Goal: Task Accomplishment & Management: Manage account settings

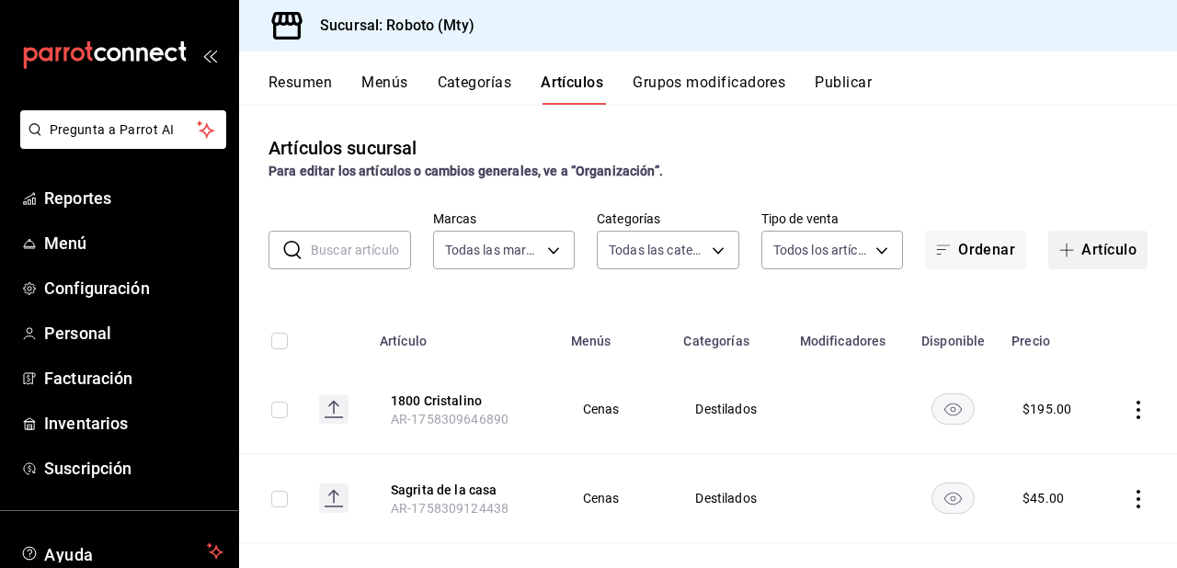
click at [1077, 240] on button "Artículo" at bounding box center [1098, 250] width 99 height 39
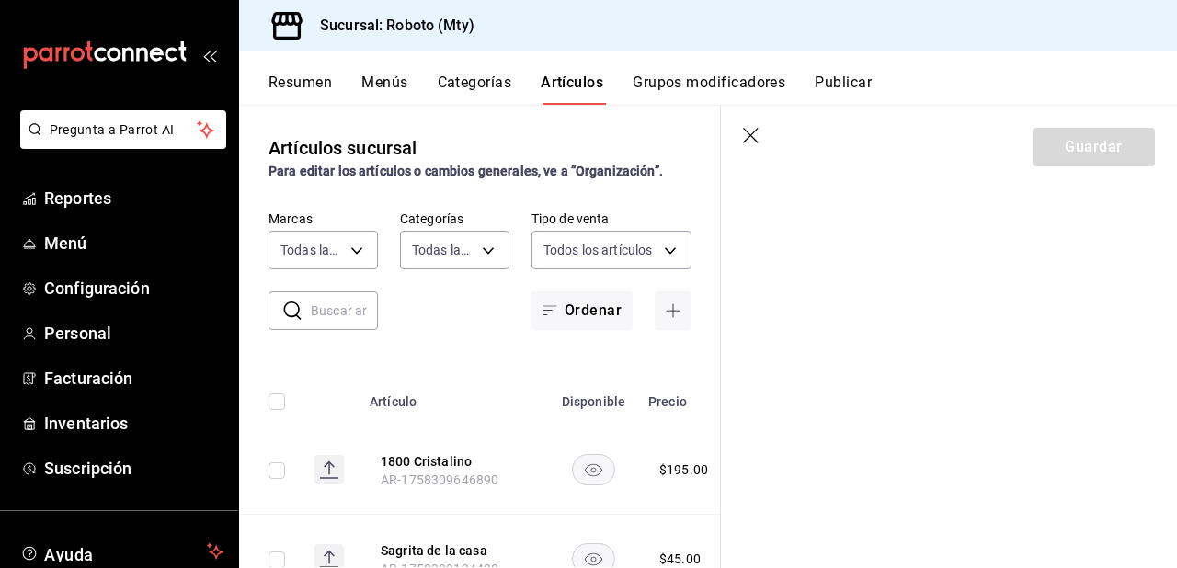
click at [747, 147] on header "Guardar" at bounding box center [949, 143] width 456 height 75
click at [752, 125] on header "Guardar" at bounding box center [949, 143] width 456 height 75
click at [752, 135] on icon "button" at bounding box center [752, 137] width 18 height 18
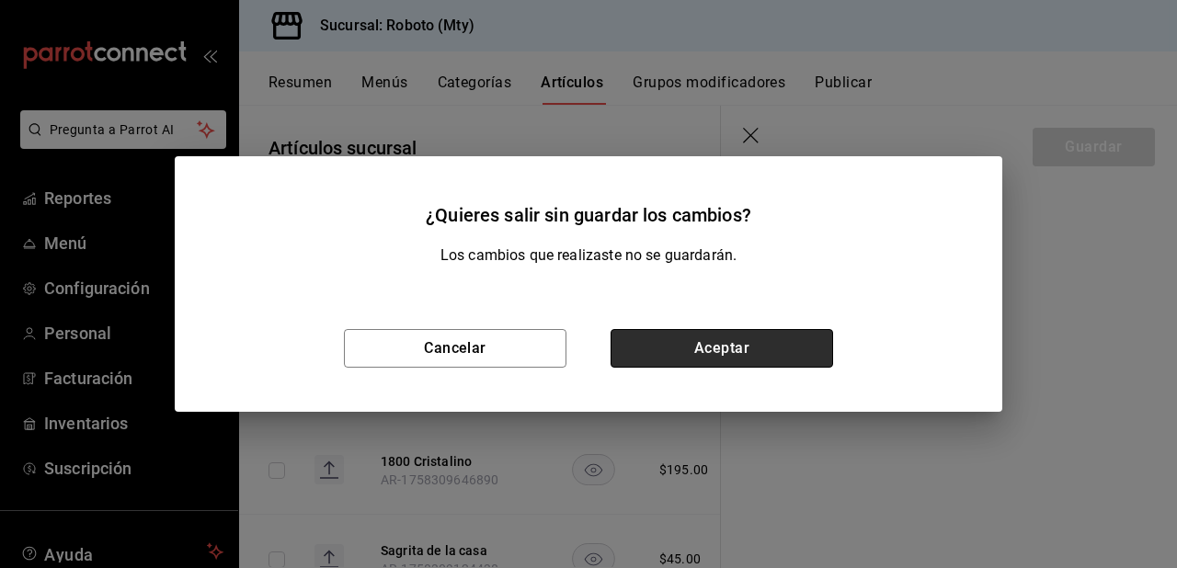
click at [725, 349] on button "Aceptar" at bounding box center [722, 348] width 223 height 39
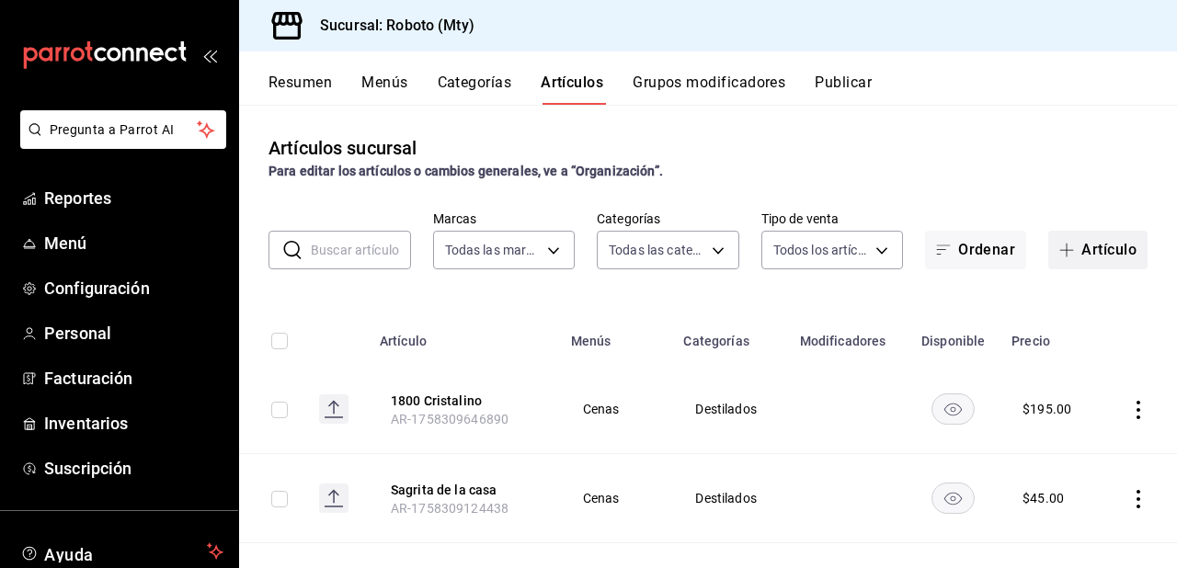
click at [1072, 253] on button "Artículo" at bounding box center [1098, 250] width 99 height 39
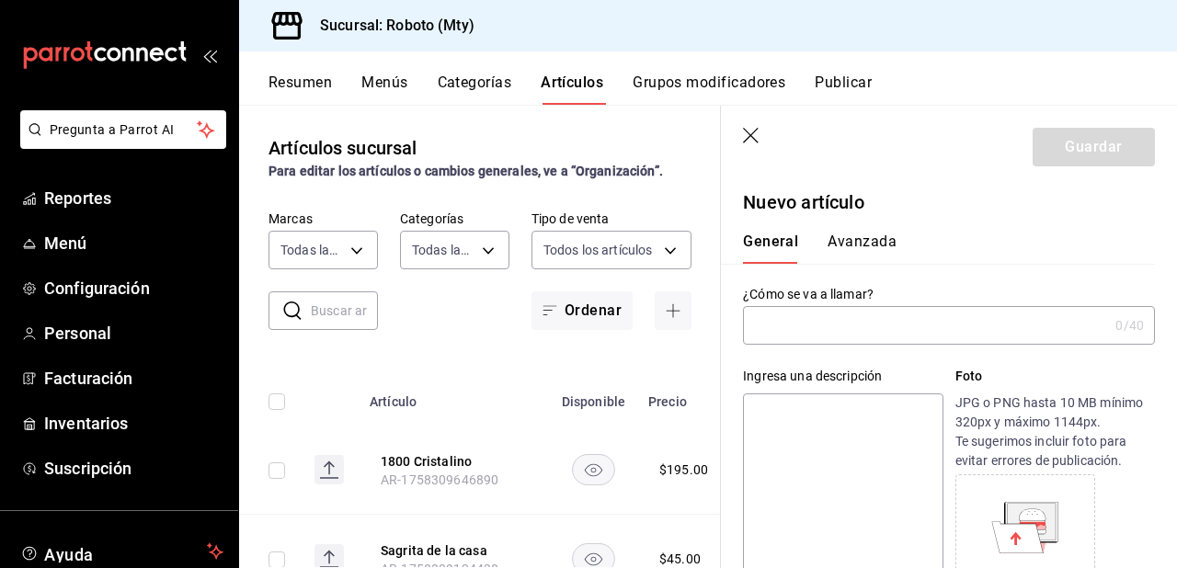
click at [816, 325] on input "text" at bounding box center [925, 325] width 365 height 37
type input "p"
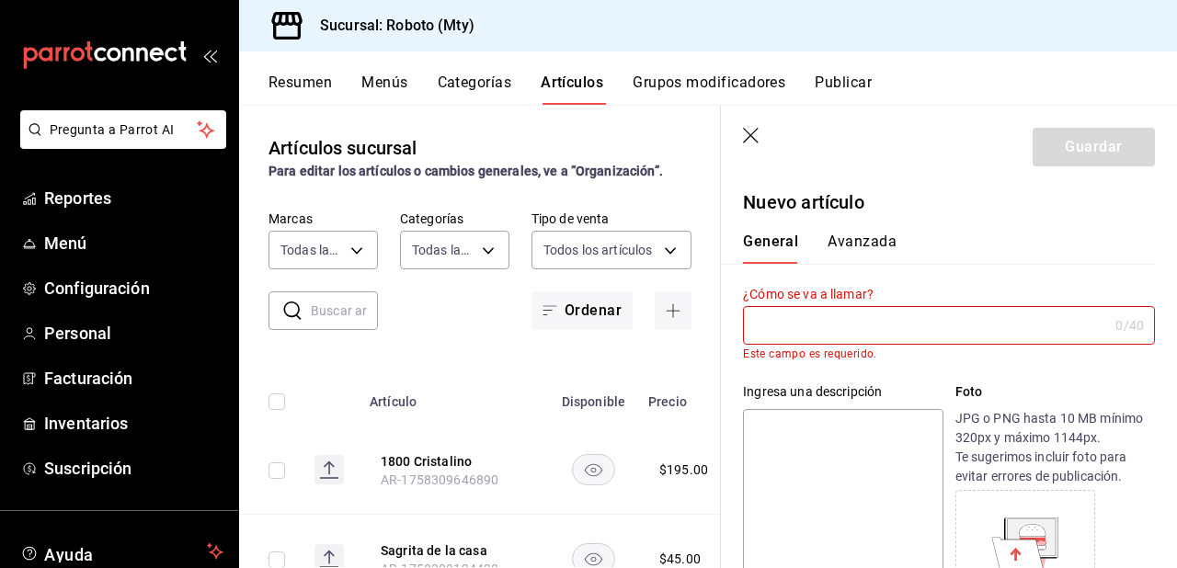
type input "p"
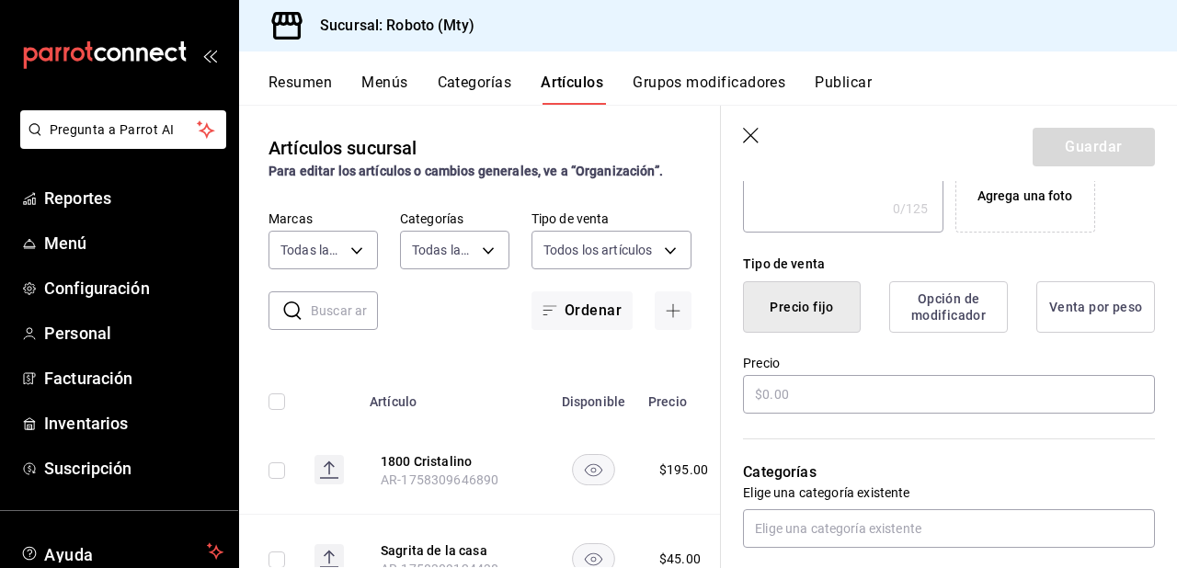
scroll to position [482, 0]
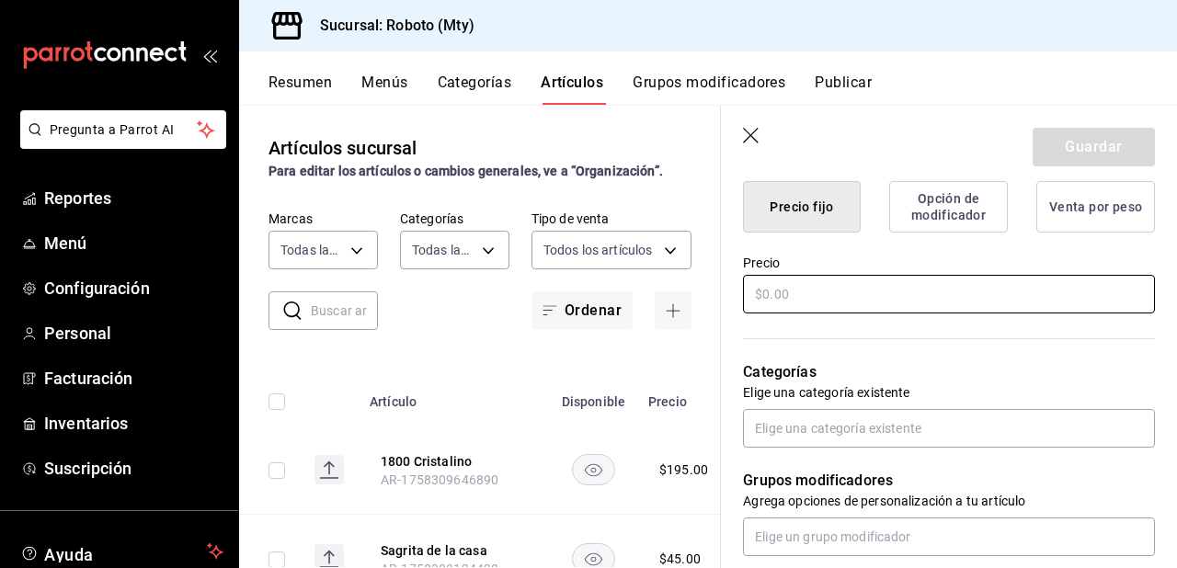
type input "Pan Pita"
click at [976, 302] on input "text" at bounding box center [949, 294] width 412 height 39
type input "$35.00"
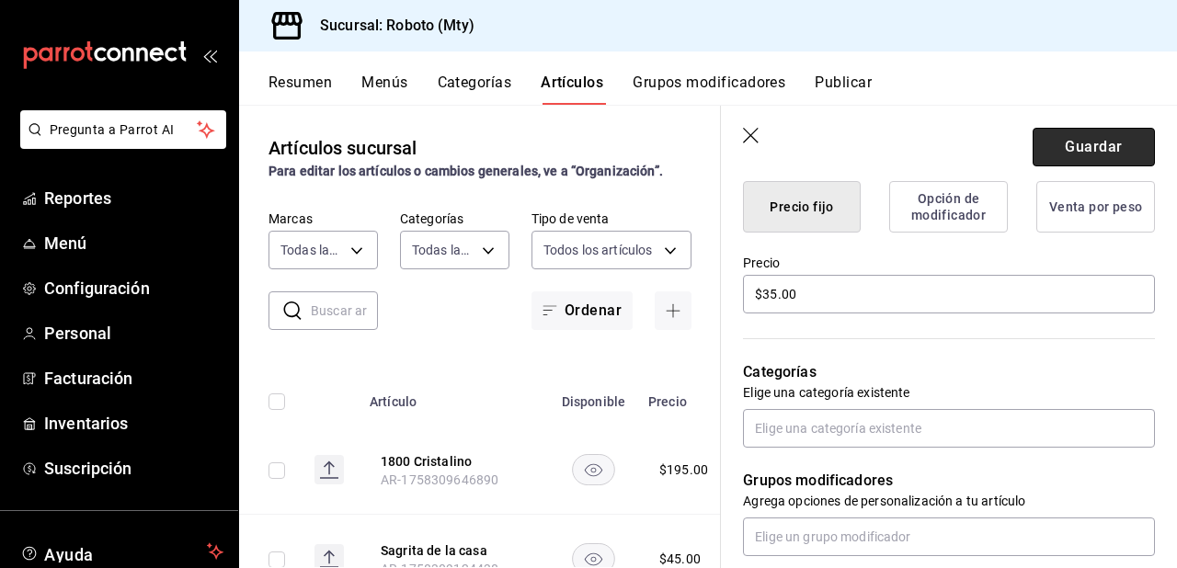
click at [1084, 140] on button "Guardar" at bounding box center [1094, 147] width 122 height 39
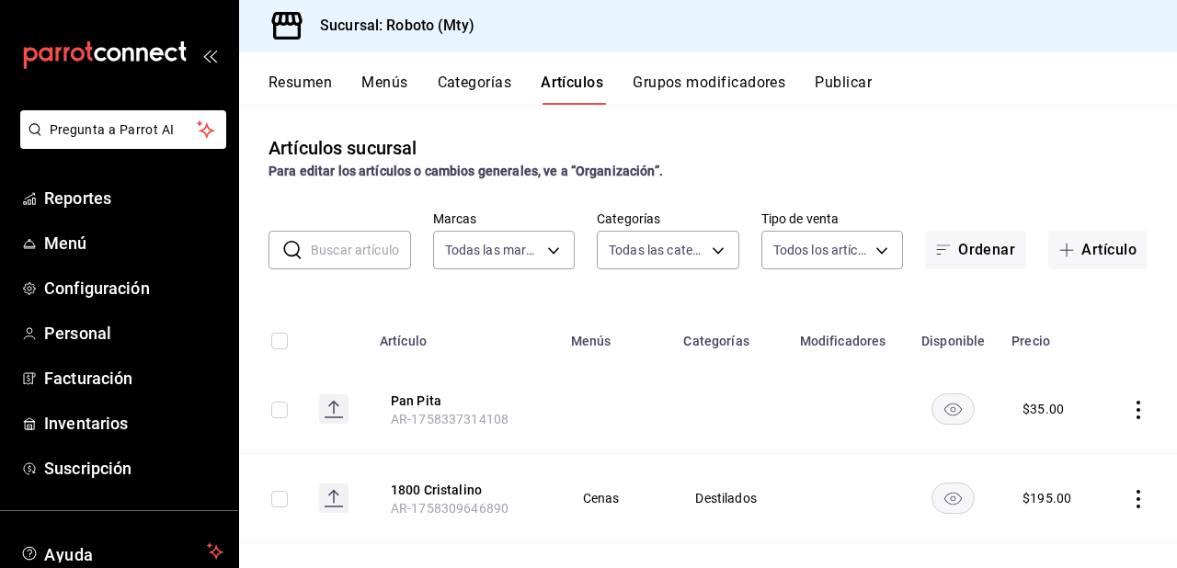
click at [453, 81] on button "Categorías" at bounding box center [475, 89] width 74 height 31
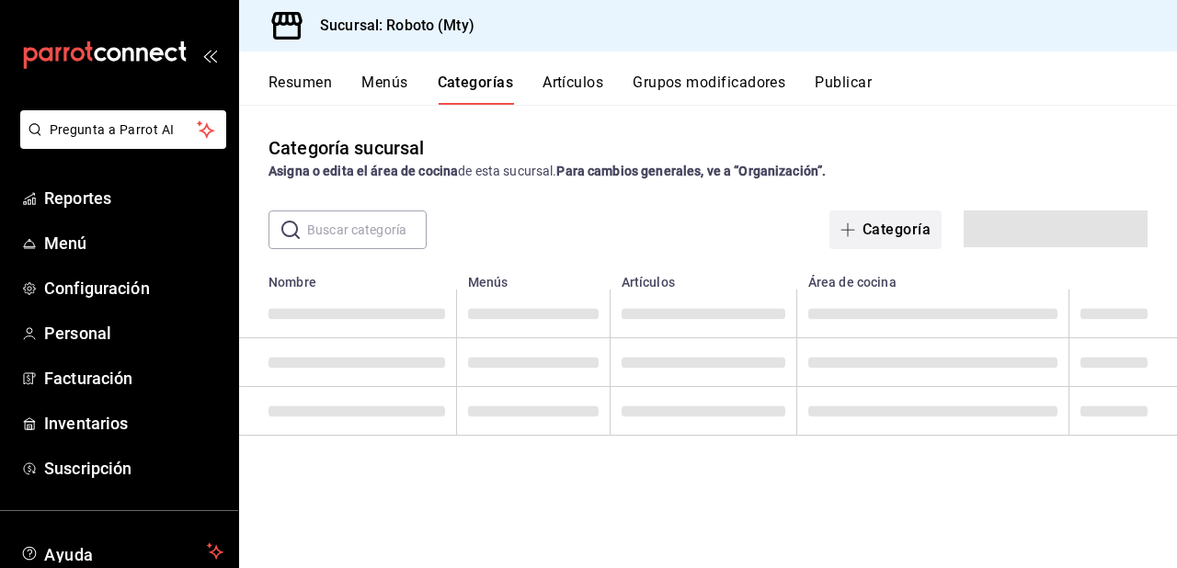
click at [863, 229] on button "Categoría" at bounding box center [886, 230] width 112 height 39
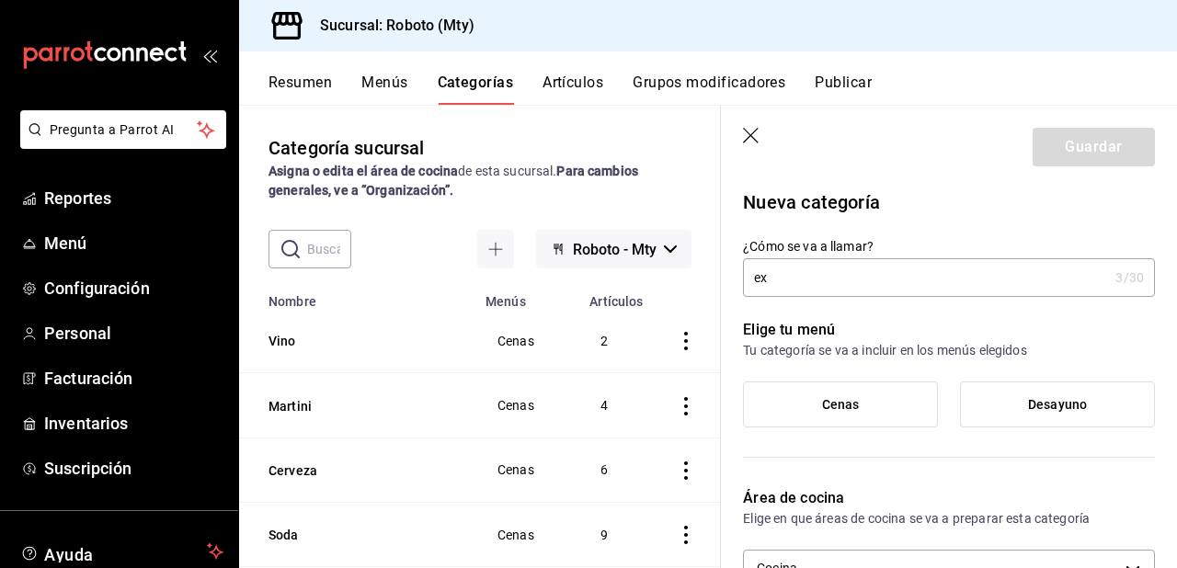
type input "e"
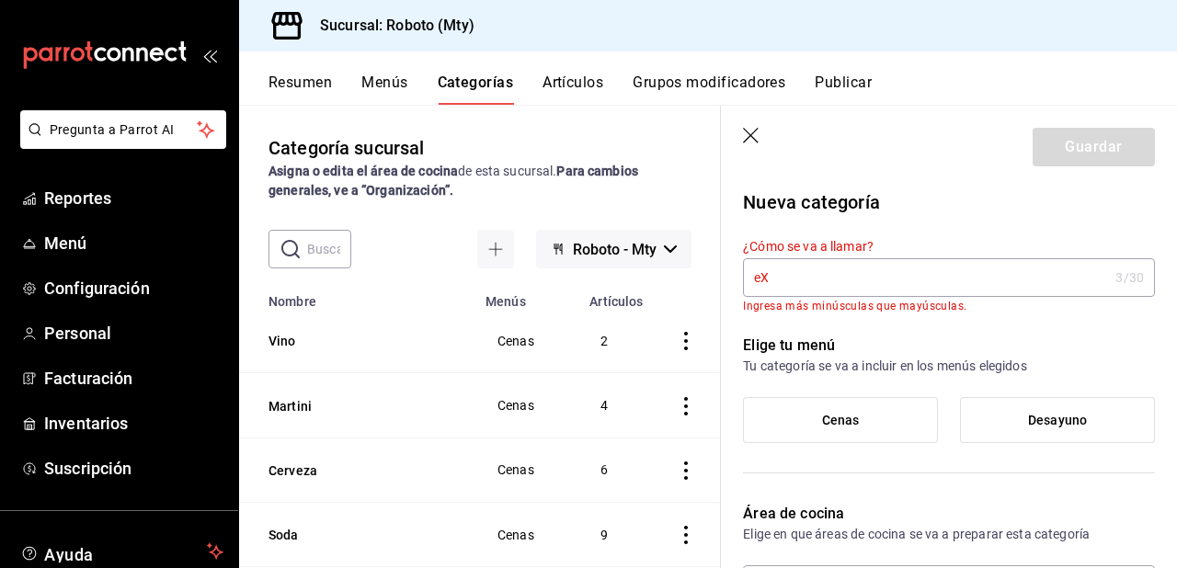
type input "e"
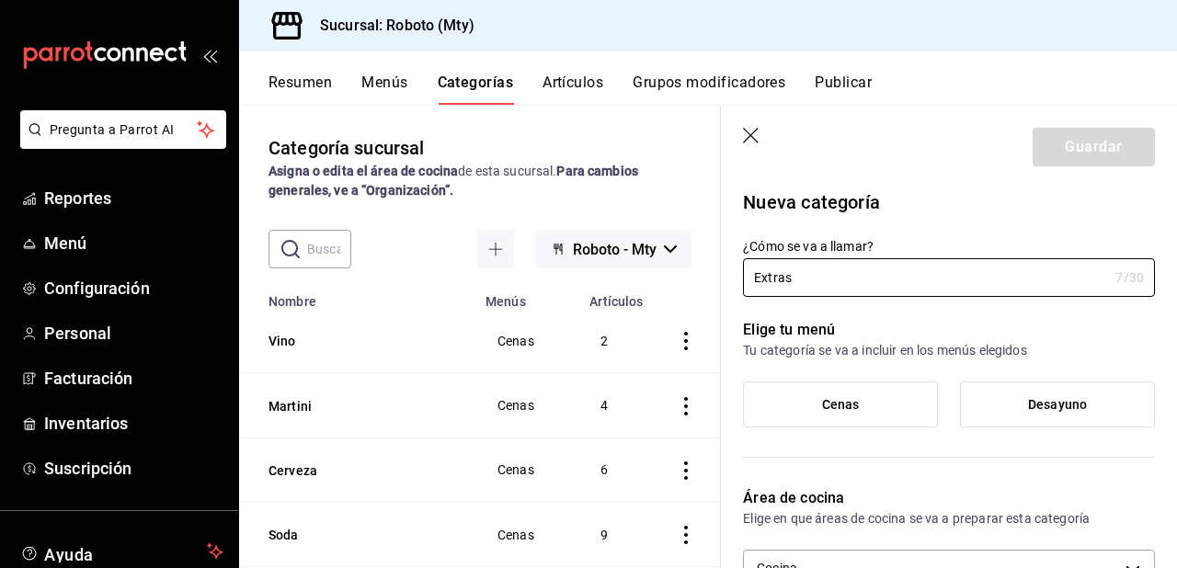
type input "Extras"
click at [887, 396] on label "Cenas" at bounding box center [840, 405] width 193 height 44
click at [0, 0] on input "Cenas" at bounding box center [0, 0] width 0 height 0
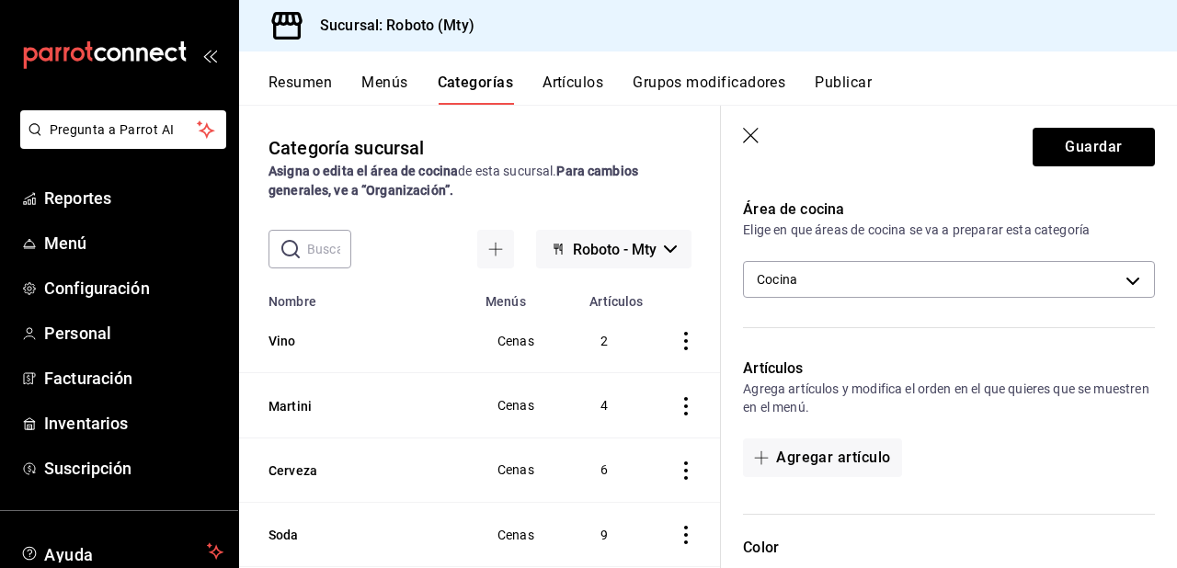
scroll to position [315, 0]
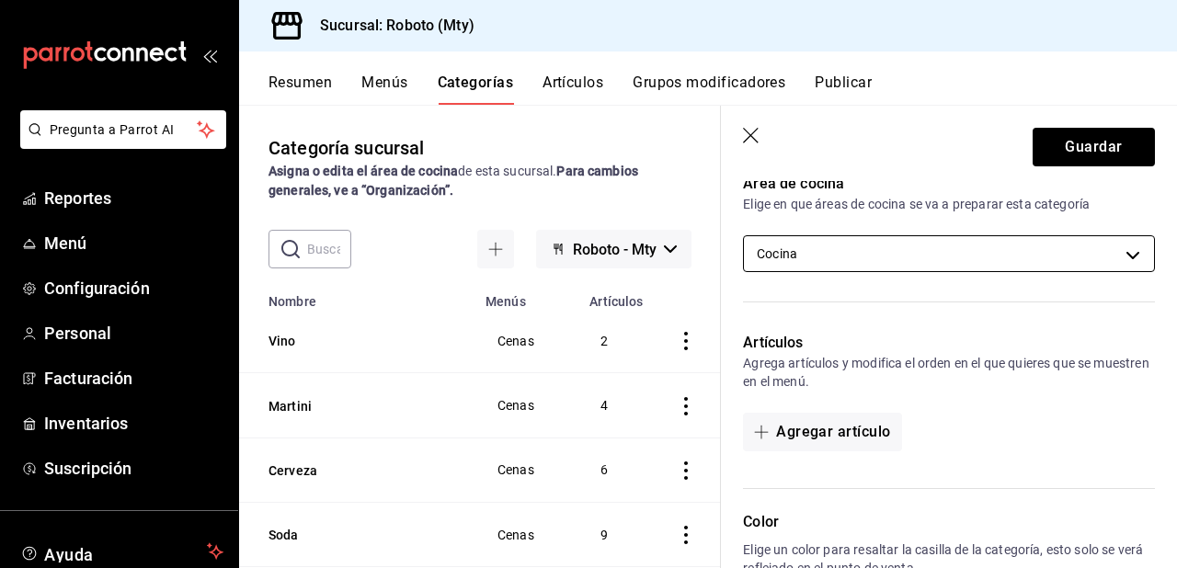
click at [1083, 248] on body "Pregunta a Parrot AI Reportes Menú Configuración Personal Facturación Inventari…" at bounding box center [588, 284] width 1177 height 568
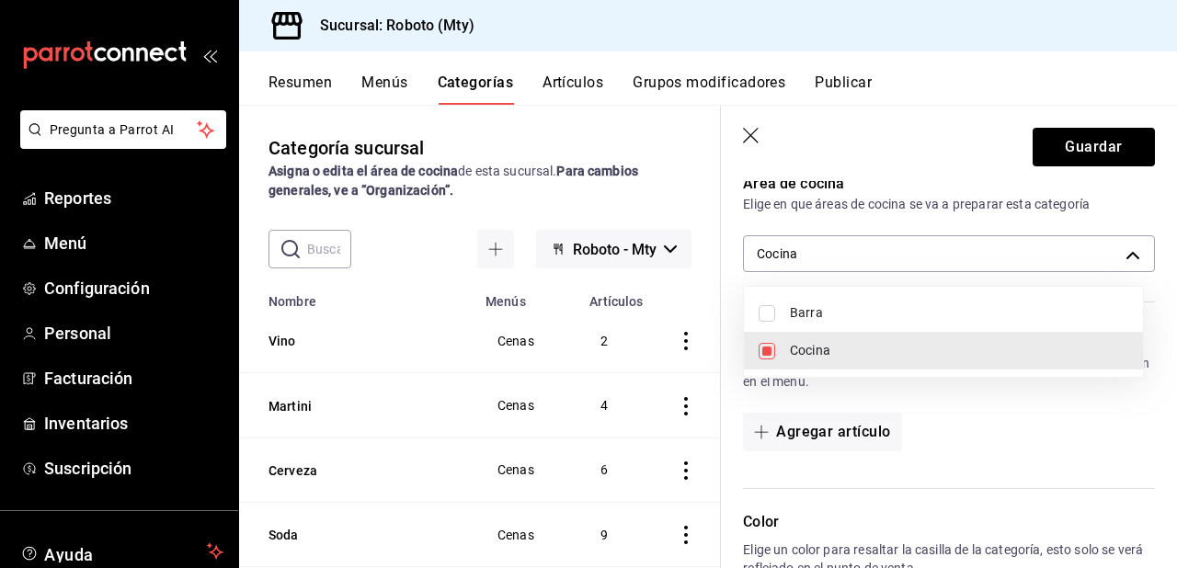
click at [1063, 298] on li "Barra" at bounding box center [943, 313] width 399 height 38
type input "70d68123-bd01-45fa-b25f-a0c6d091968c,7bf0e8b5-0d61-45bd-ac48-a5499639c954"
checkbox input "true"
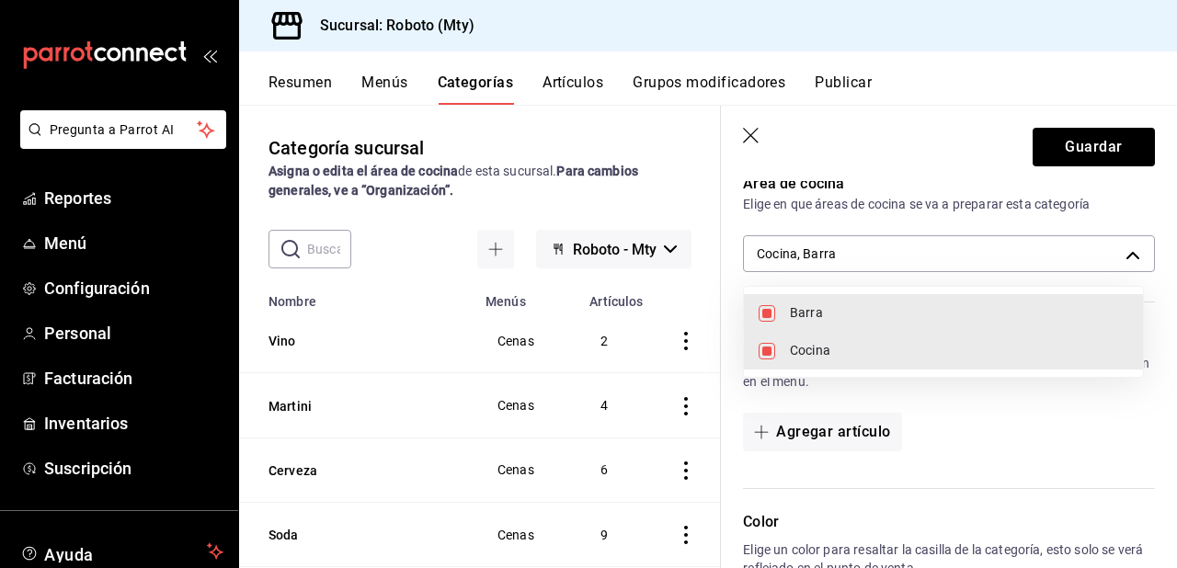
click at [1075, 457] on div at bounding box center [588, 284] width 1177 height 568
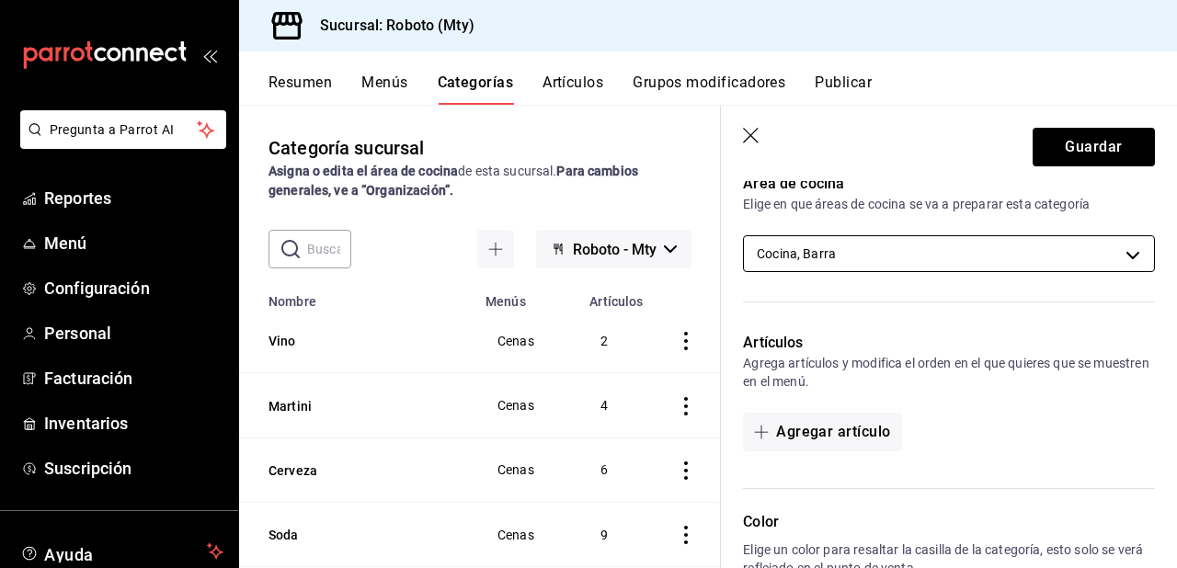
click at [1116, 257] on body "Pregunta a Parrot AI Reportes Menú Configuración Personal Facturación Inventari…" at bounding box center [588, 284] width 1177 height 568
click at [1122, 259] on body "Pregunta a Parrot AI Reportes Menú Configuración Personal Facturación Inventari…" at bounding box center [588, 284] width 1177 height 568
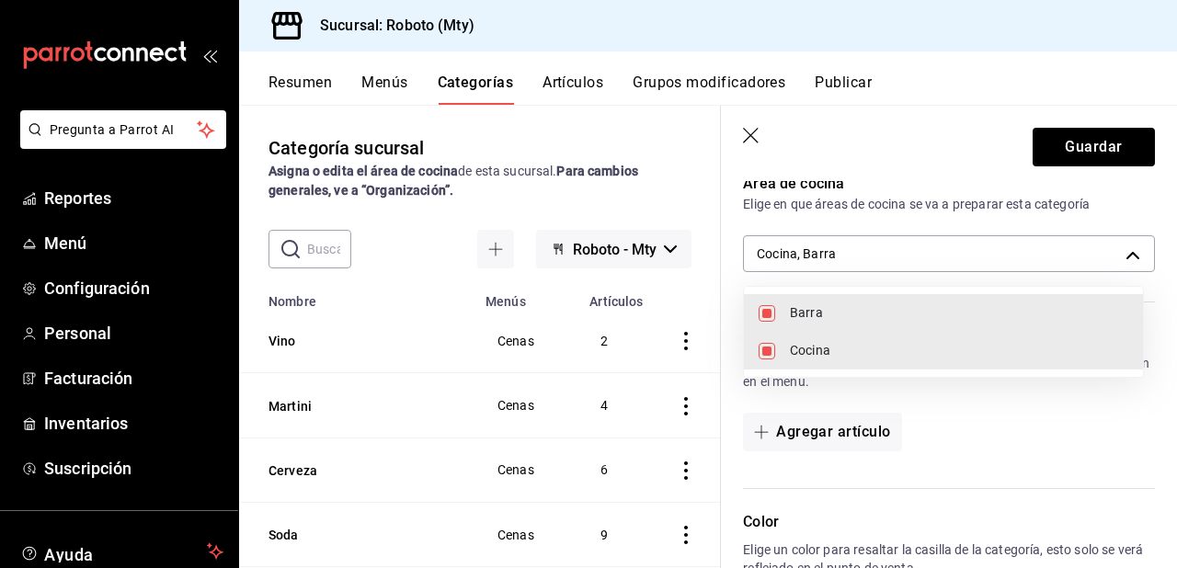
click at [1030, 313] on span "Barra" at bounding box center [959, 313] width 338 height 19
type input "70d68123-bd01-45fa-b25f-a0c6d091968c"
checkbox input "false"
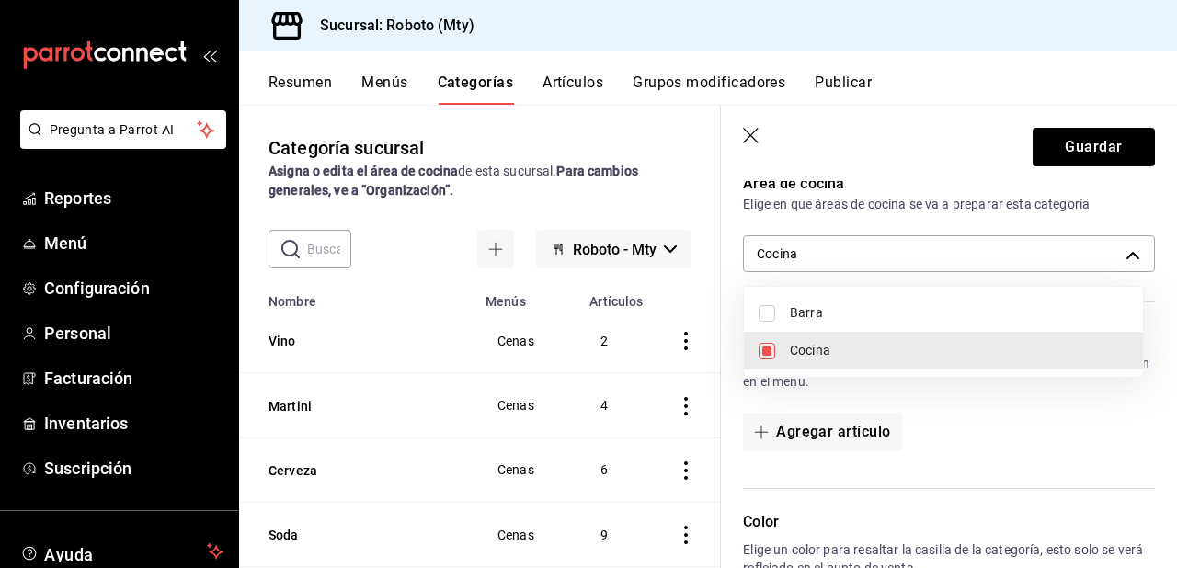
drag, startPoint x: 1169, startPoint y: 276, endPoint x: 1170, endPoint y: 319, distance: 43.2
click at [1170, 319] on div at bounding box center [588, 284] width 1177 height 568
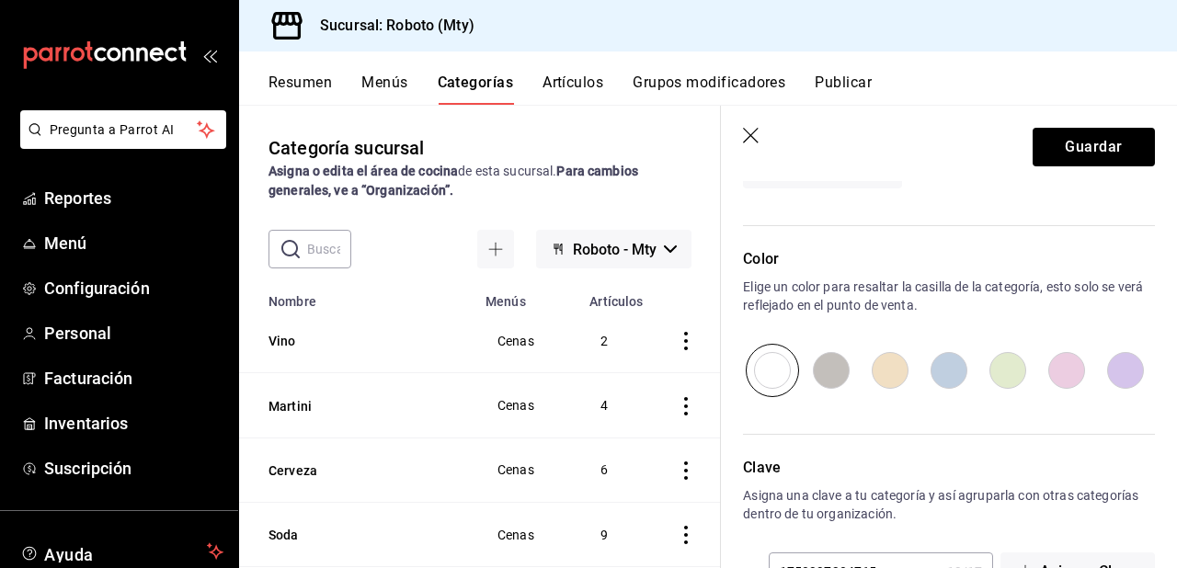
scroll to position [363, 0]
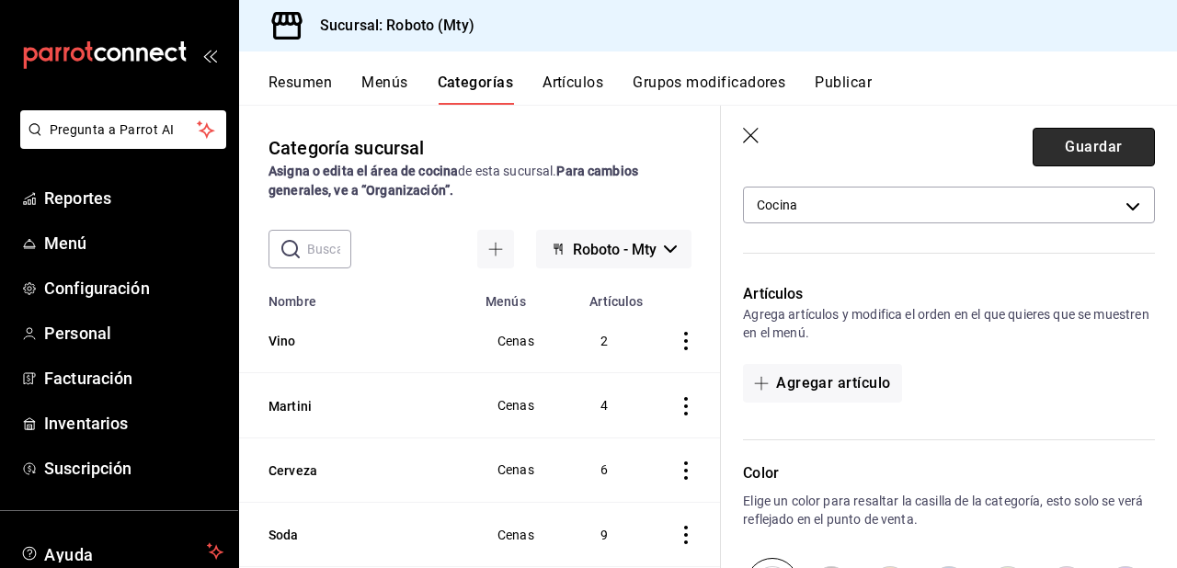
click at [1093, 154] on button "Guardar" at bounding box center [1094, 147] width 122 height 39
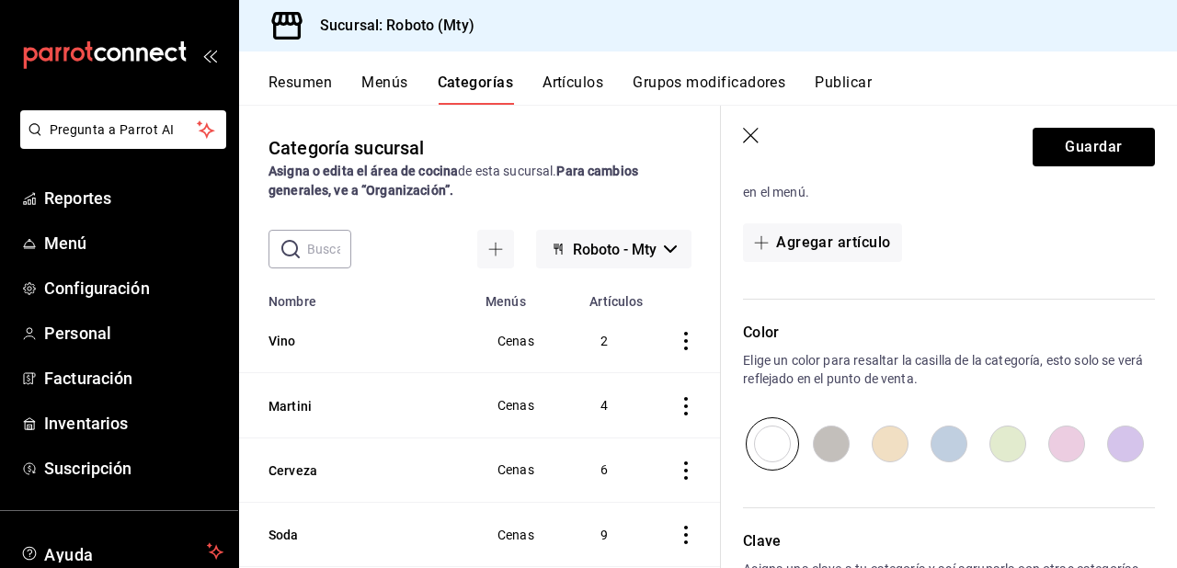
scroll to position [637, 0]
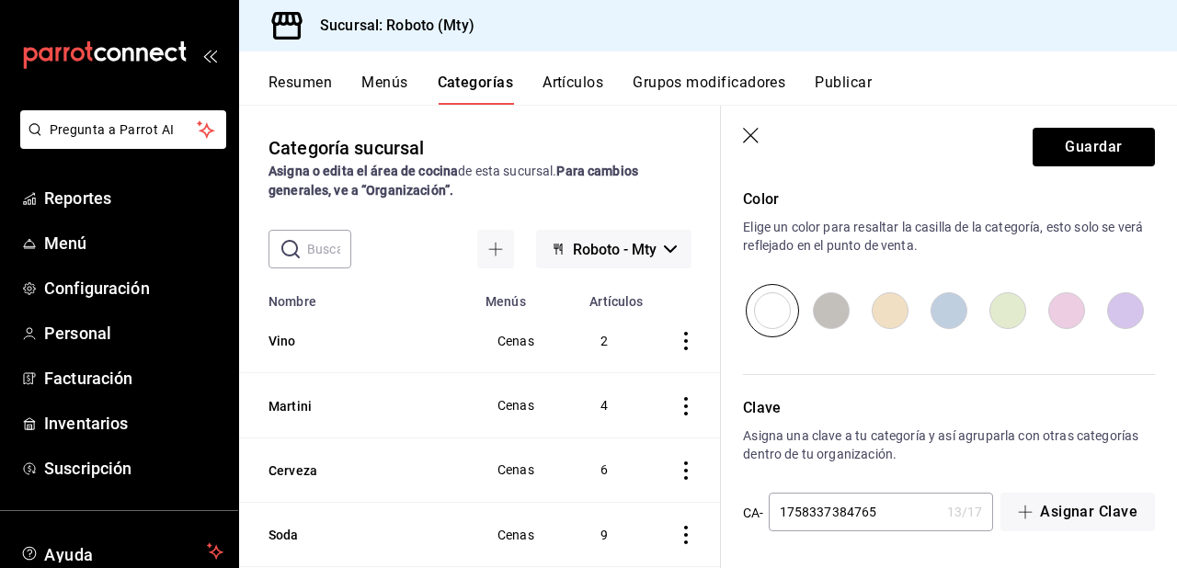
click at [311, 243] on input "text" at bounding box center [329, 249] width 44 height 37
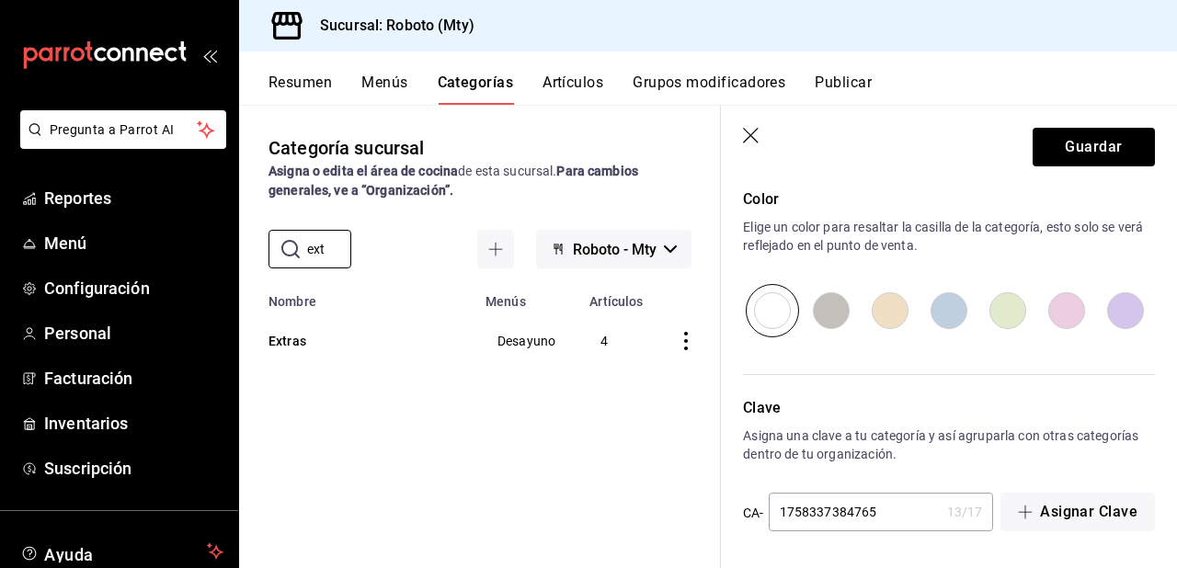
type input "ext"
drag, startPoint x: 286, startPoint y: 94, endPoint x: 367, endPoint y: 69, distance: 84.7
click at [309, 74] on div "Resumen Menús Categorías Artículos Grupos modificadores Publicar Categoría sucu…" at bounding box center [708, 310] width 938 height 517
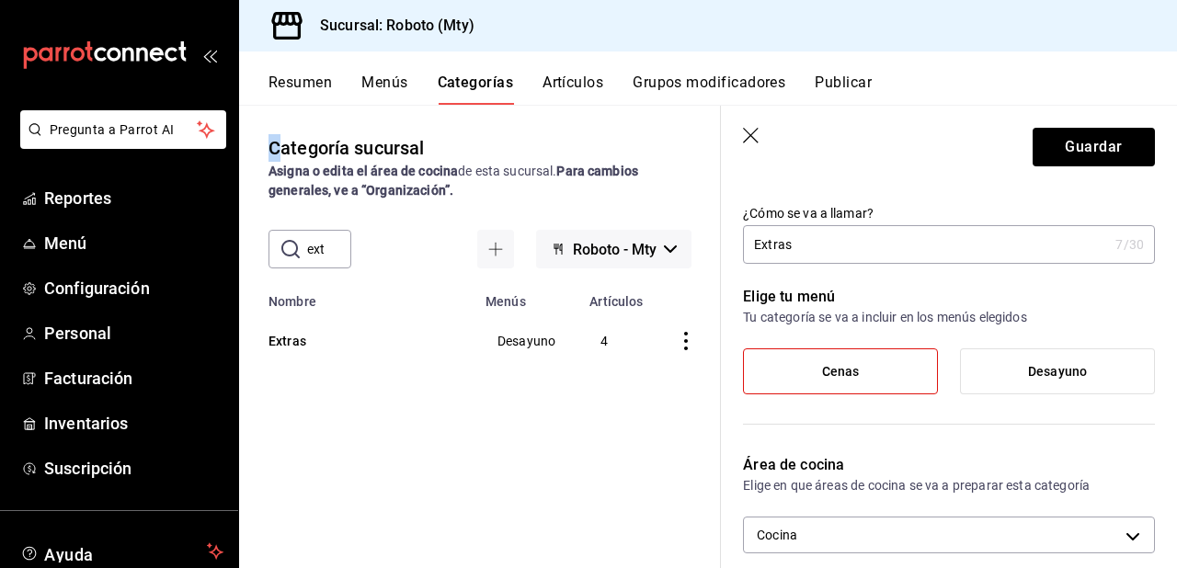
scroll to position [2, 0]
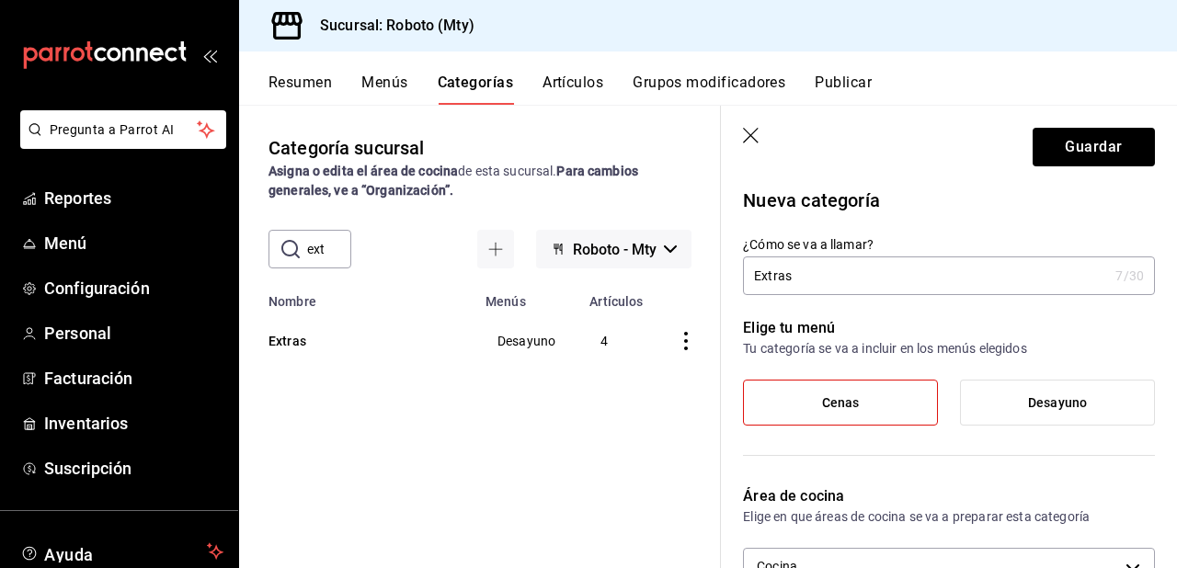
click at [832, 273] on input "Extras" at bounding box center [925, 276] width 365 height 37
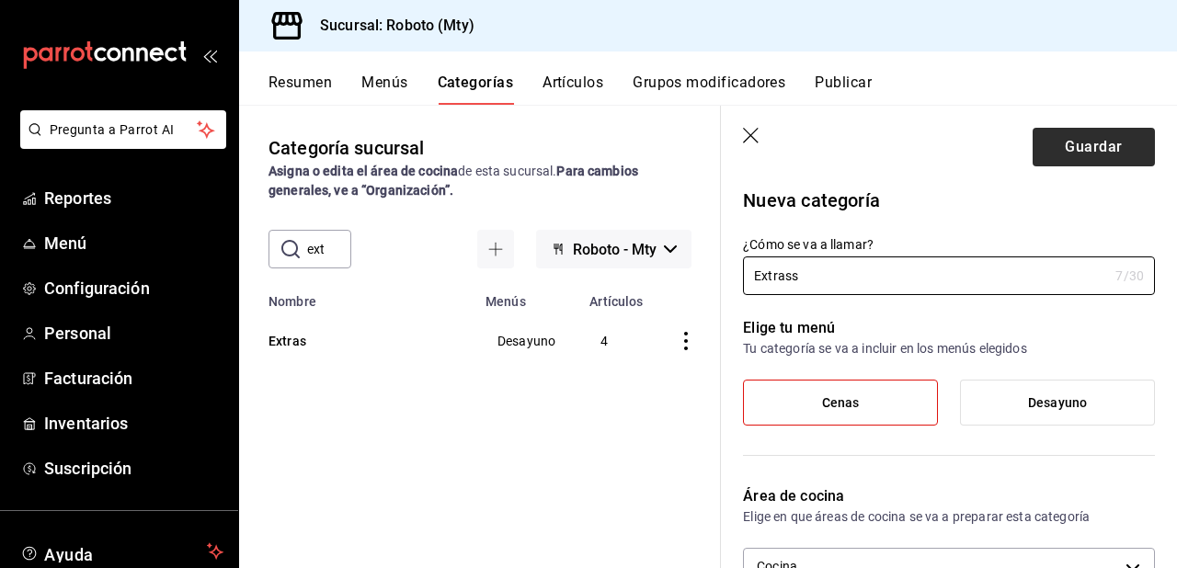
type input "Extrass"
click at [1094, 143] on button "Guardar" at bounding box center [1094, 147] width 122 height 39
click at [1094, 143] on div "Guardar" at bounding box center [1094, 147] width 122 height 39
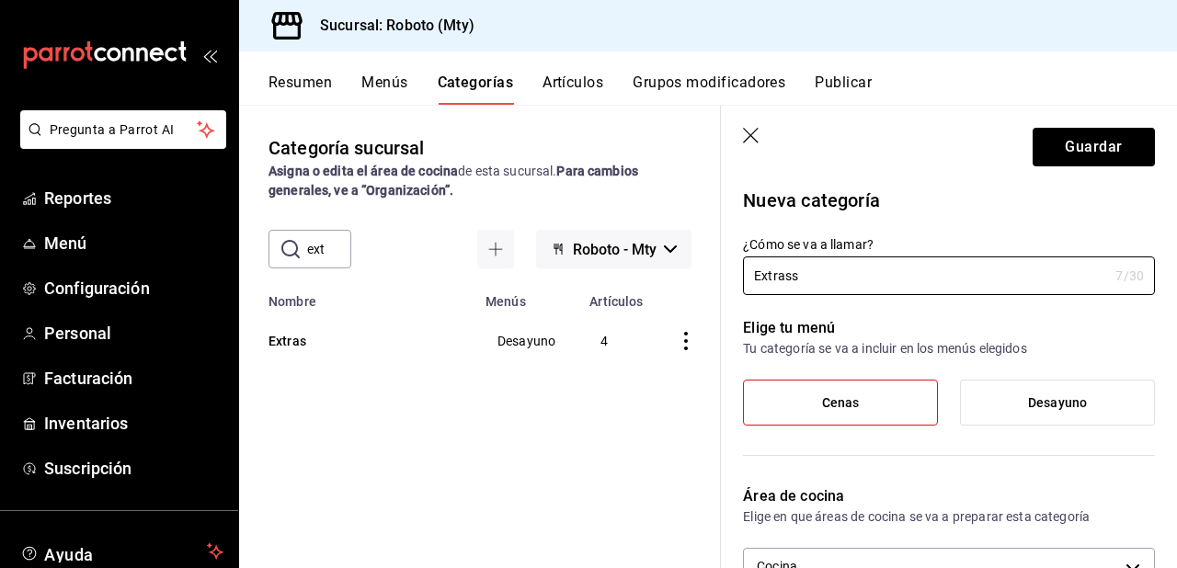
click at [1094, 143] on div "Guardar" at bounding box center [1094, 147] width 122 height 39
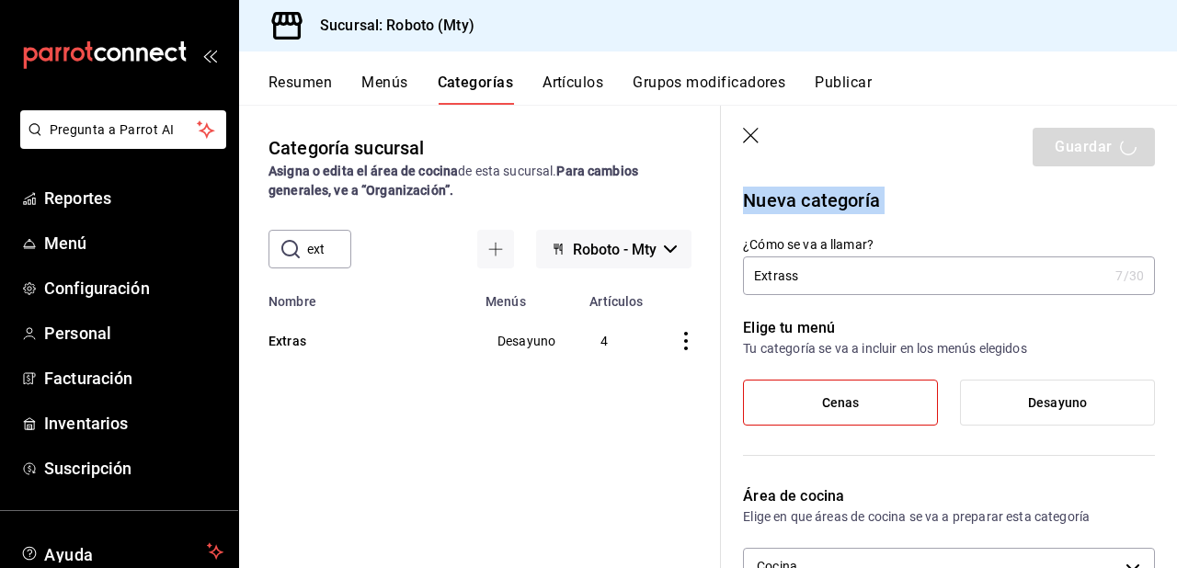
click at [1094, 143] on div "Guardar" at bounding box center [1094, 147] width 122 height 39
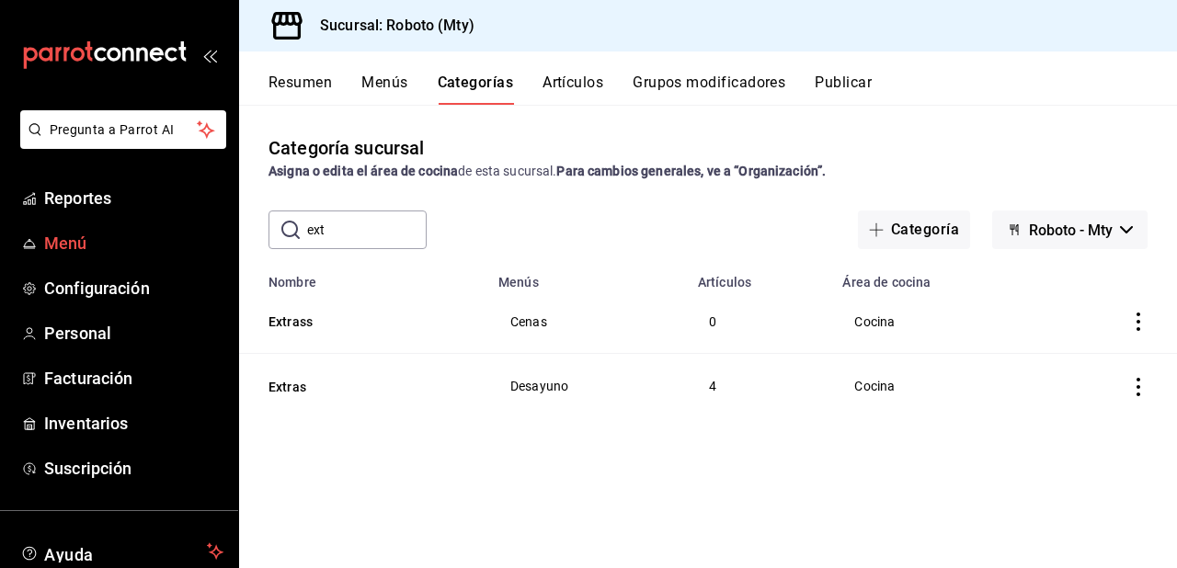
click at [118, 256] on link "Menú" at bounding box center [119, 243] width 238 height 40
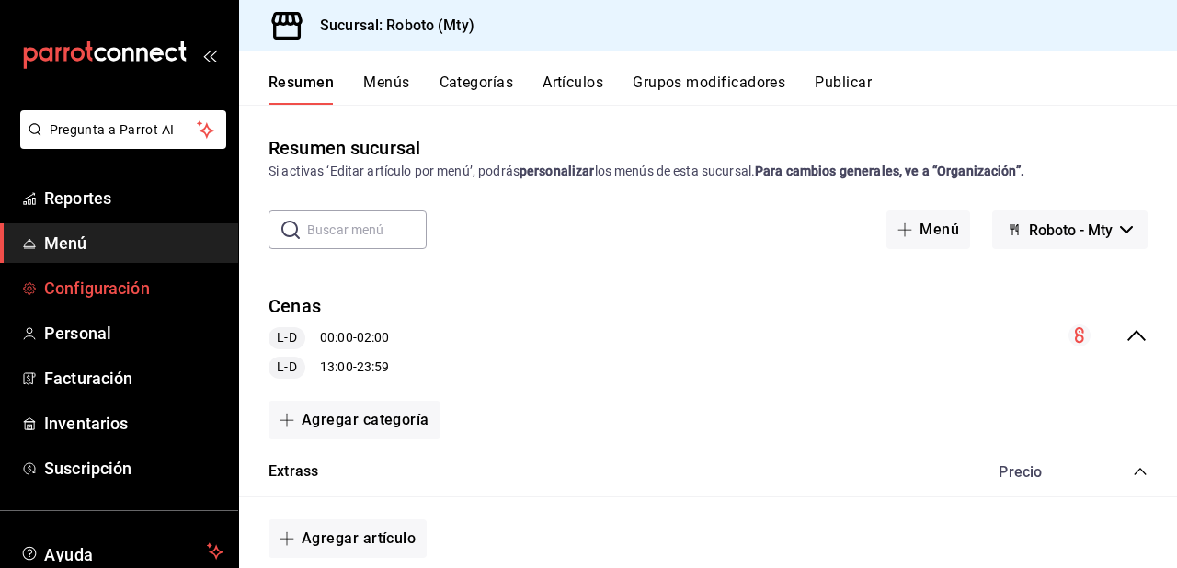
click at [132, 283] on span "Configuración" at bounding box center [133, 288] width 179 height 25
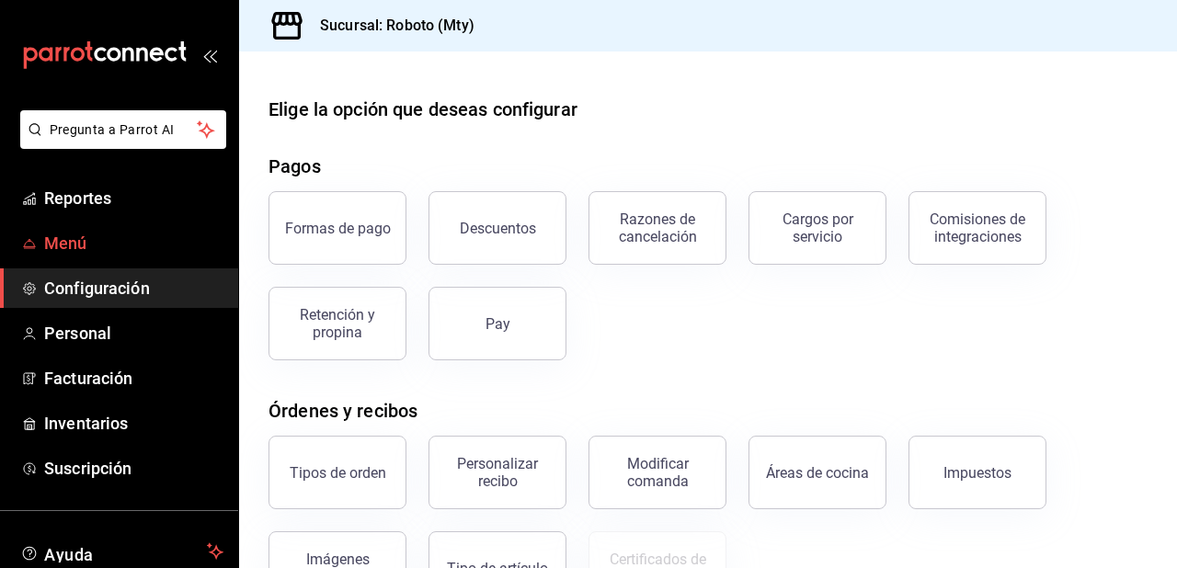
click at [96, 235] on span "Menú" at bounding box center [133, 243] width 179 height 25
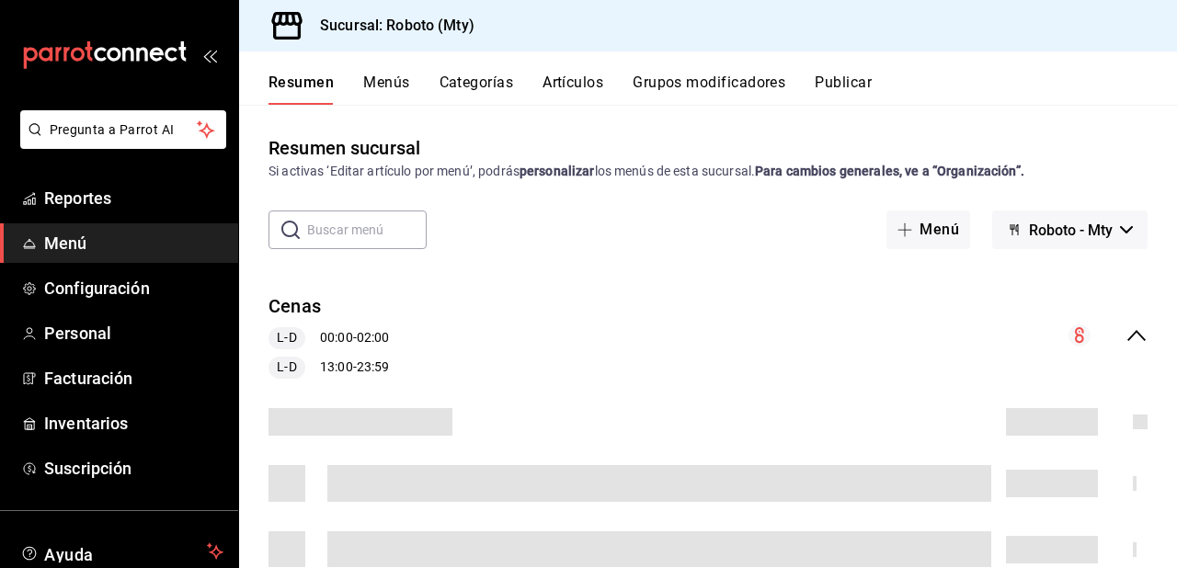
click at [455, 85] on button "Categorías" at bounding box center [477, 89] width 74 height 31
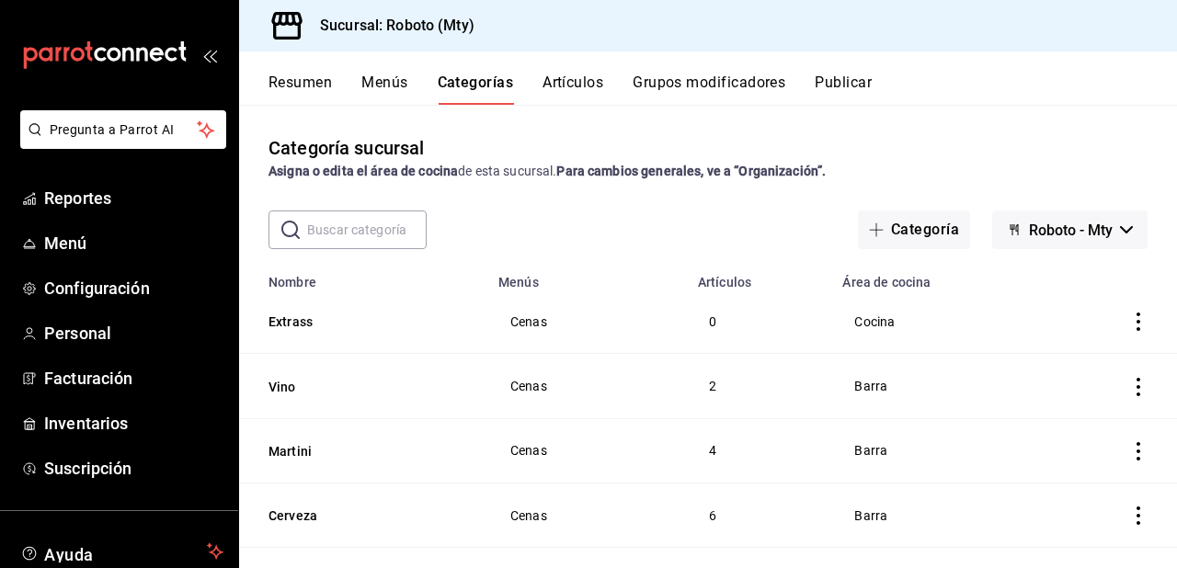
click at [345, 219] on input "text" at bounding box center [367, 230] width 120 height 37
click at [1129, 327] on icon "actions" at bounding box center [1138, 322] width 18 height 18
click at [1053, 372] on span "Editar" at bounding box center [1073, 365] width 48 height 19
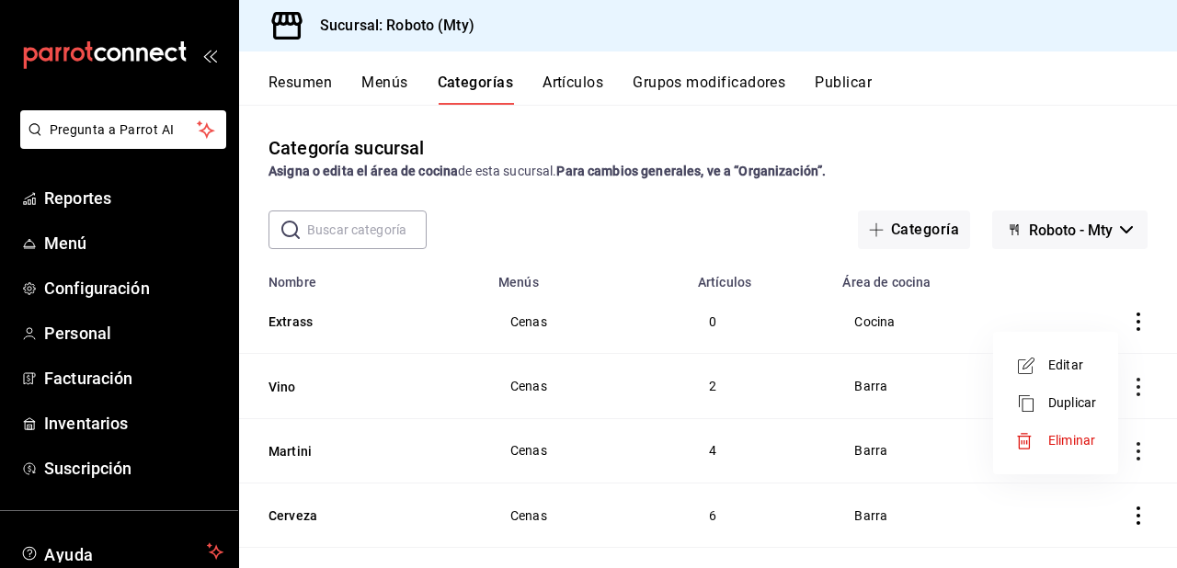
click at [1053, 372] on span "Editar" at bounding box center [1073, 365] width 48 height 19
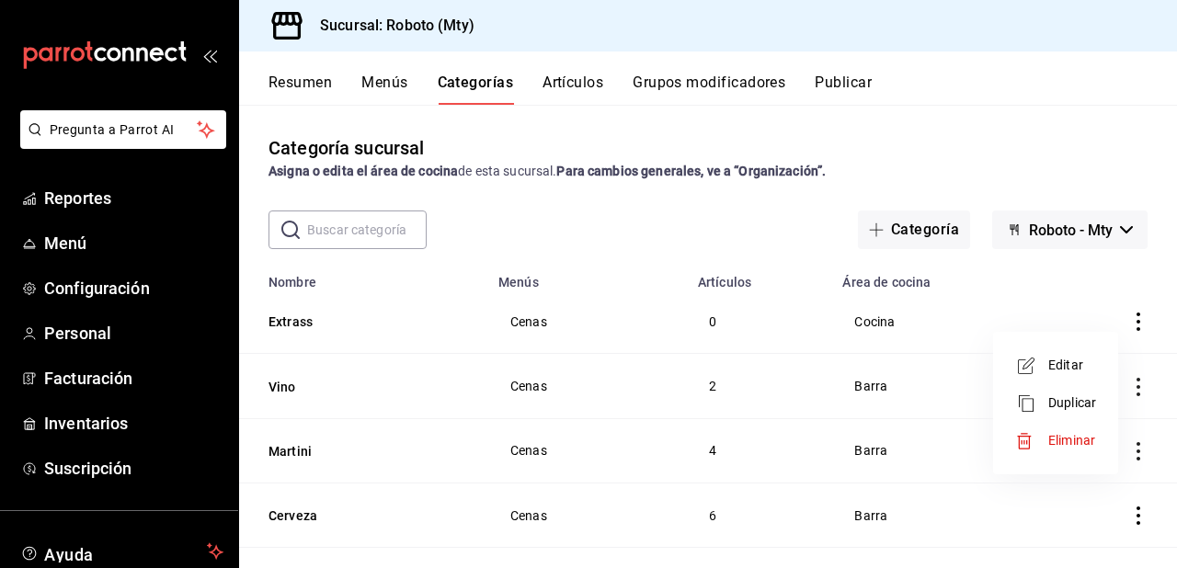
click at [1053, 372] on span "Editar" at bounding box center [1073, 365] width 48 height 19
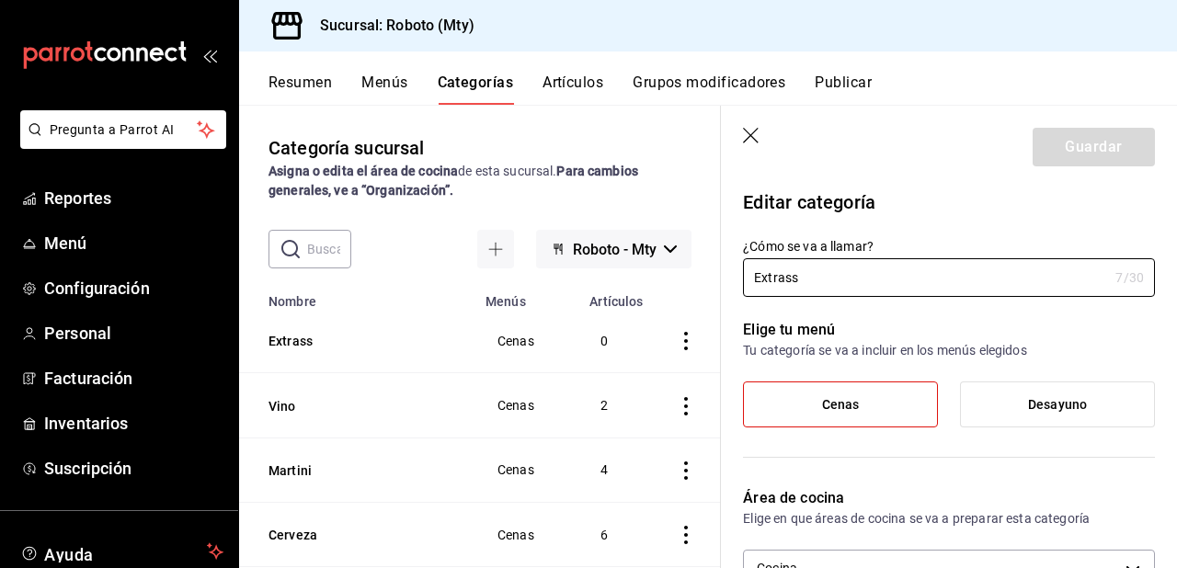
scroll to position [405, 0]
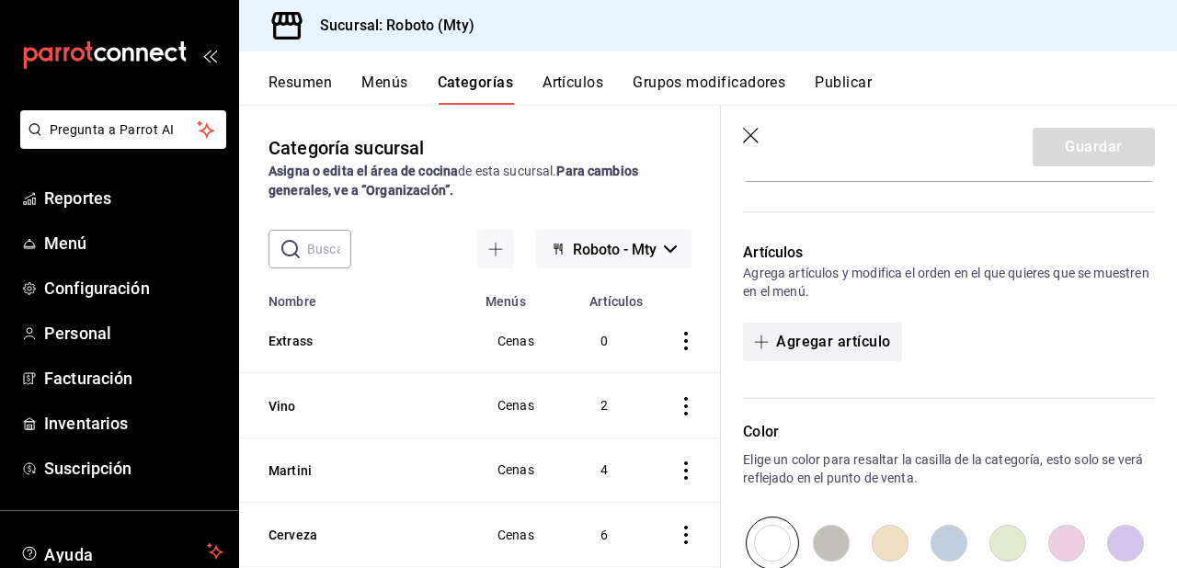
click at [837, 339] on button "Agregar artículo" at bounding box center [822, 342] width 158 height 39
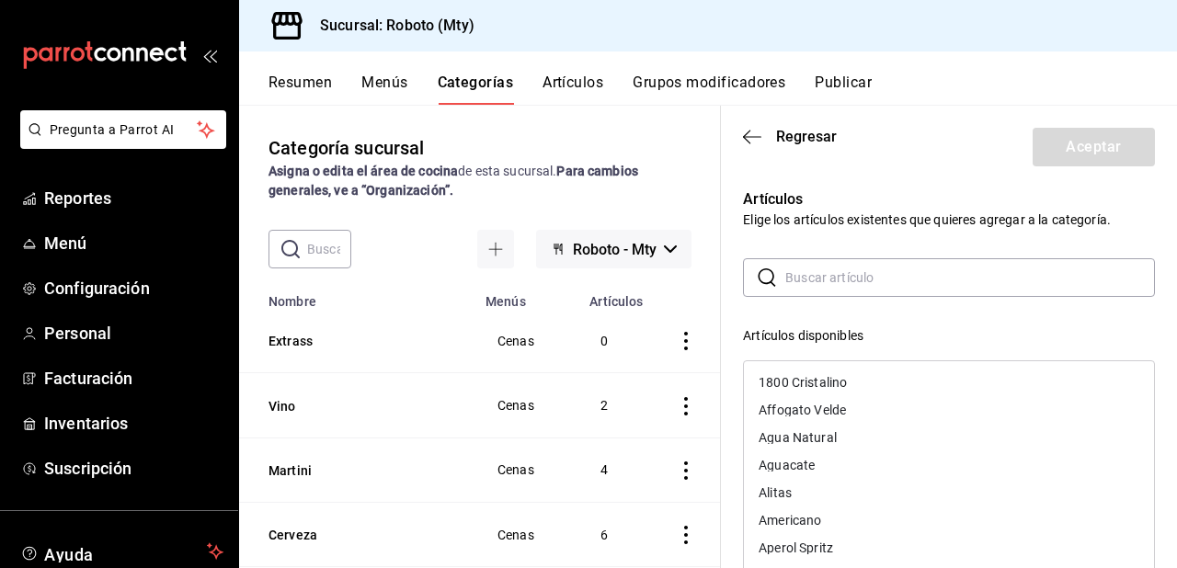
click at [813, 279] on input "text" at bounding box center [970, 277] width 370 height 37
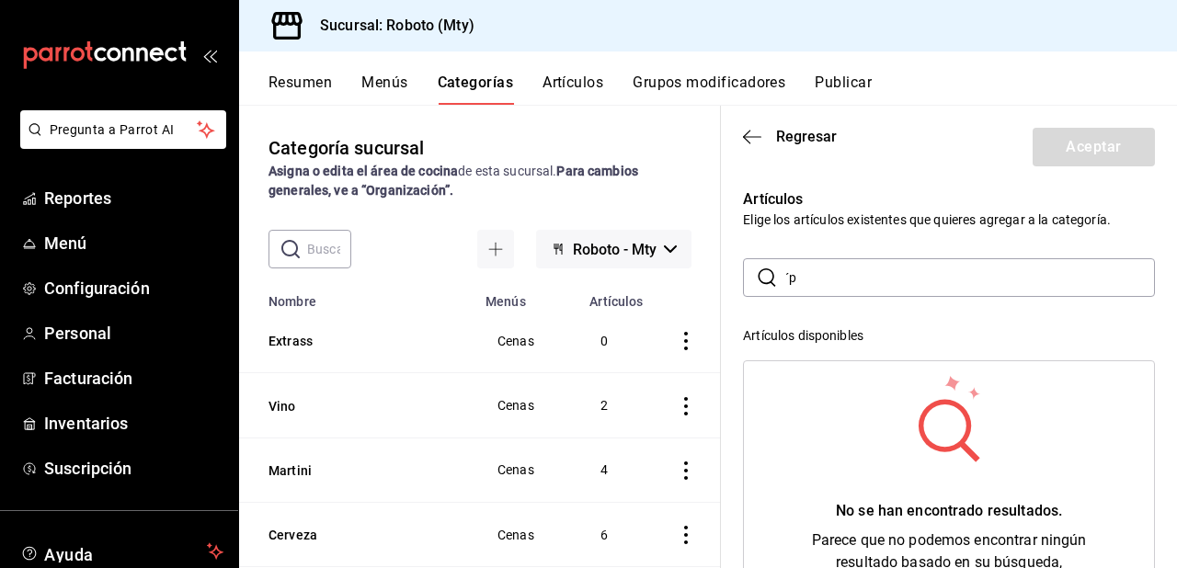
type input "´"
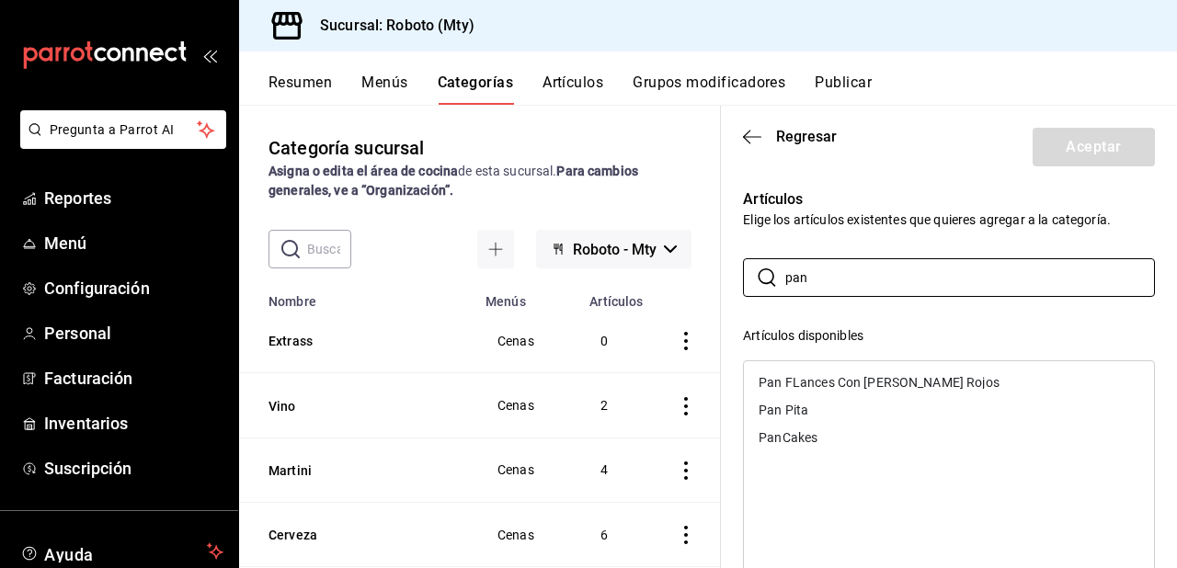
type input "pan"
click at [813, 416] on div "Pan Pita" at bounding box center [949, 410] width 410 height 28
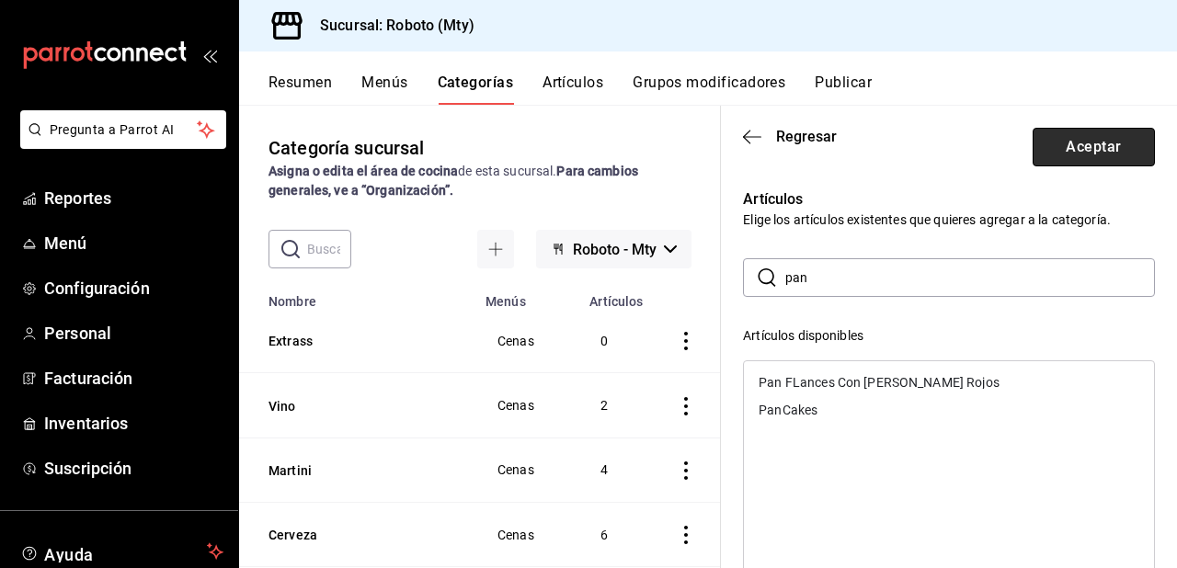
click at [1100, 147] on button "Aceptar" at bounding box center [1094, 147] width 122 height 39
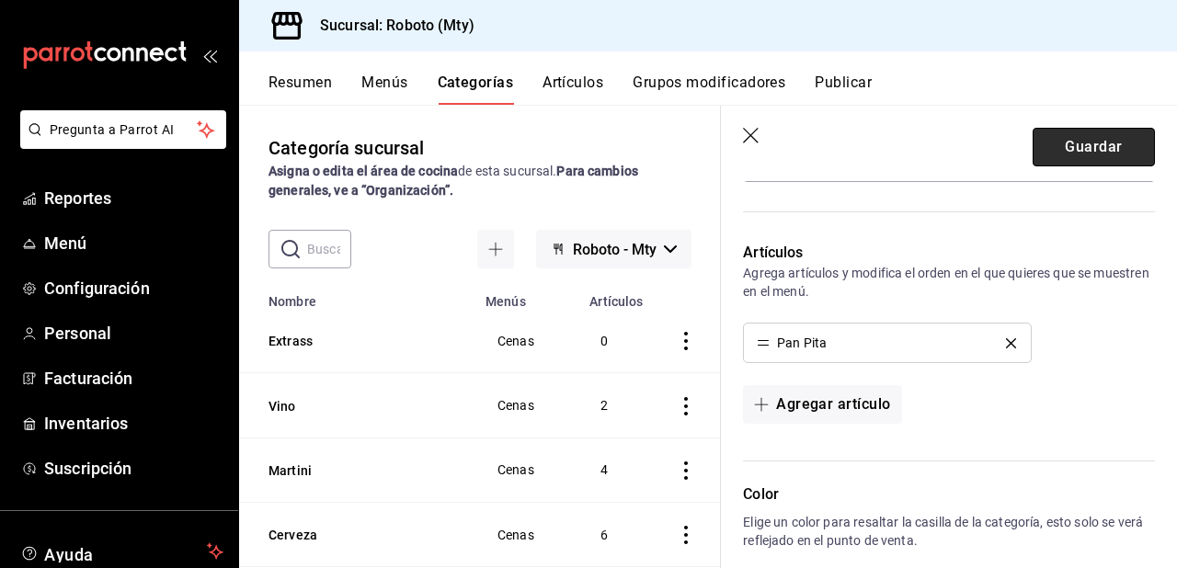
click at [1087, 149] on button "Guardar" at bounding box center [1094, 147] width 122 height 39
click at [1087, 149] on div "Guardar" at bounding box center [1094, 147] width 122 height 39
